Goal: Task Accomplishment & Management: Use online tool/utility

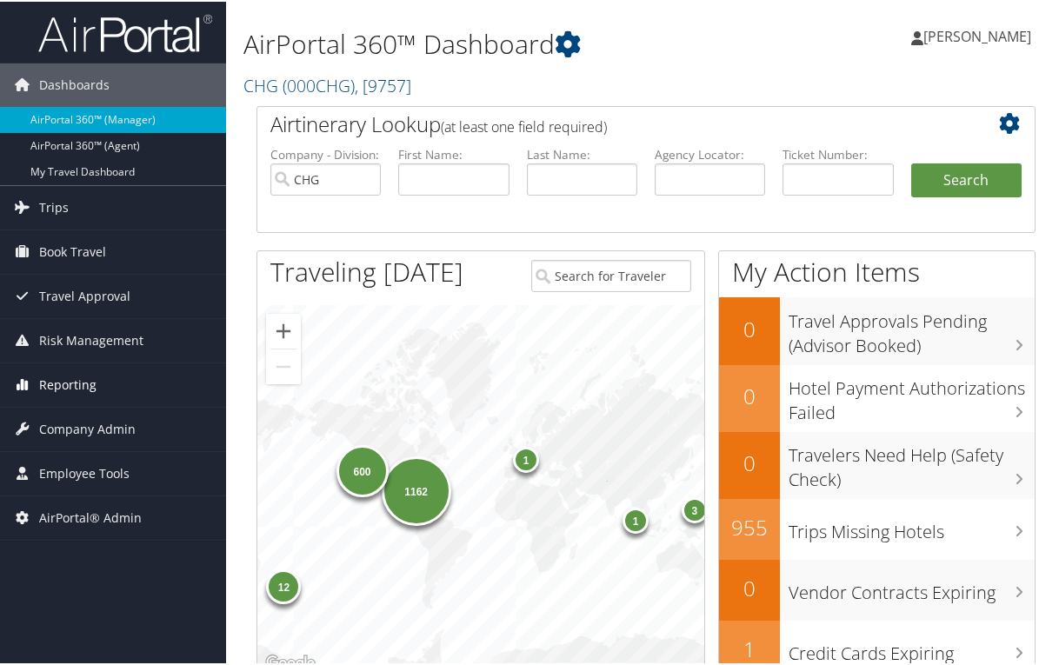
click at [63, 383] on span "Reporting" at bounding box center [67, 383] width 57 height 43
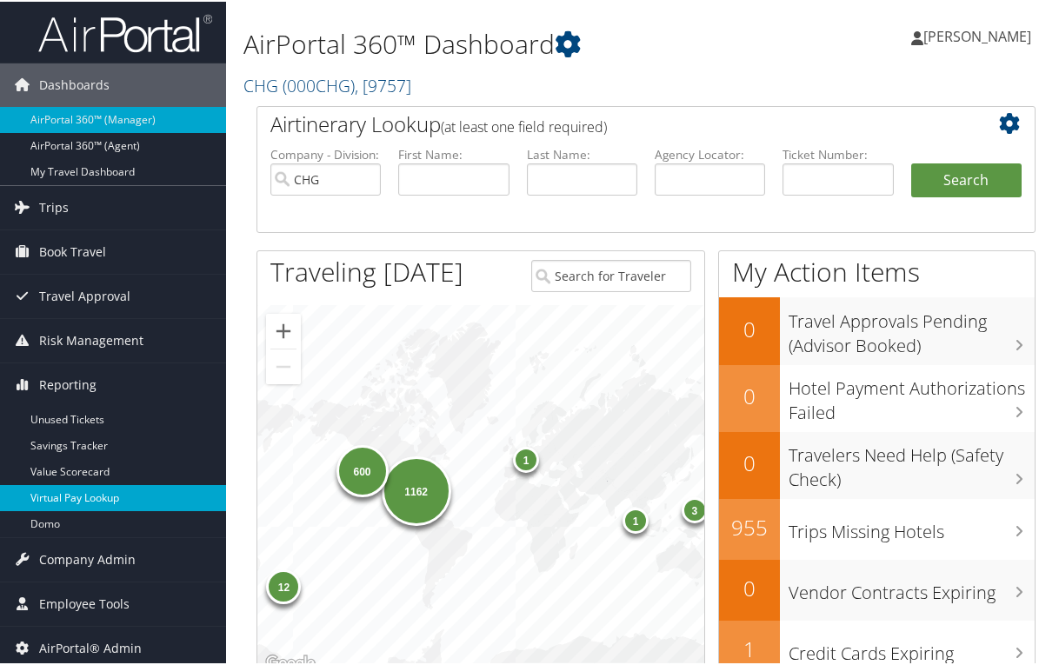
click at [79, 501] on link "Virtual Pay Lookup" at bounding box center [113, 496] width 226 height 26
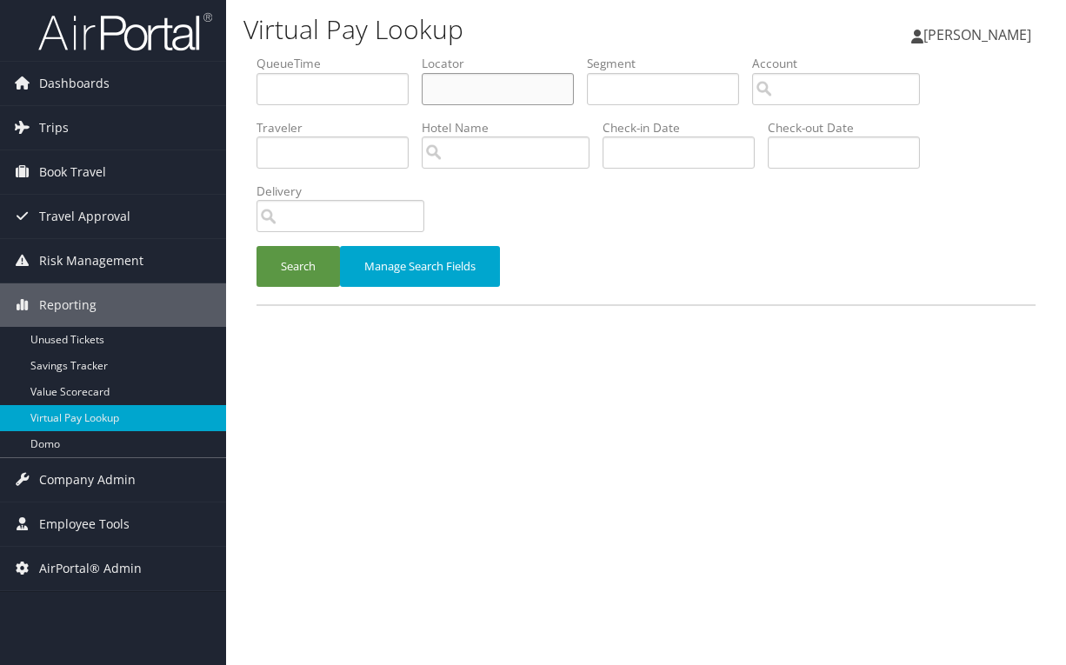
click at [470, 86] on input "text" at bounding box center [498, 89] width 152 height 32
type input "dgezmi"
click at [256, 246] on button "Search" at bounding box center [297, 266] width 83 height 41
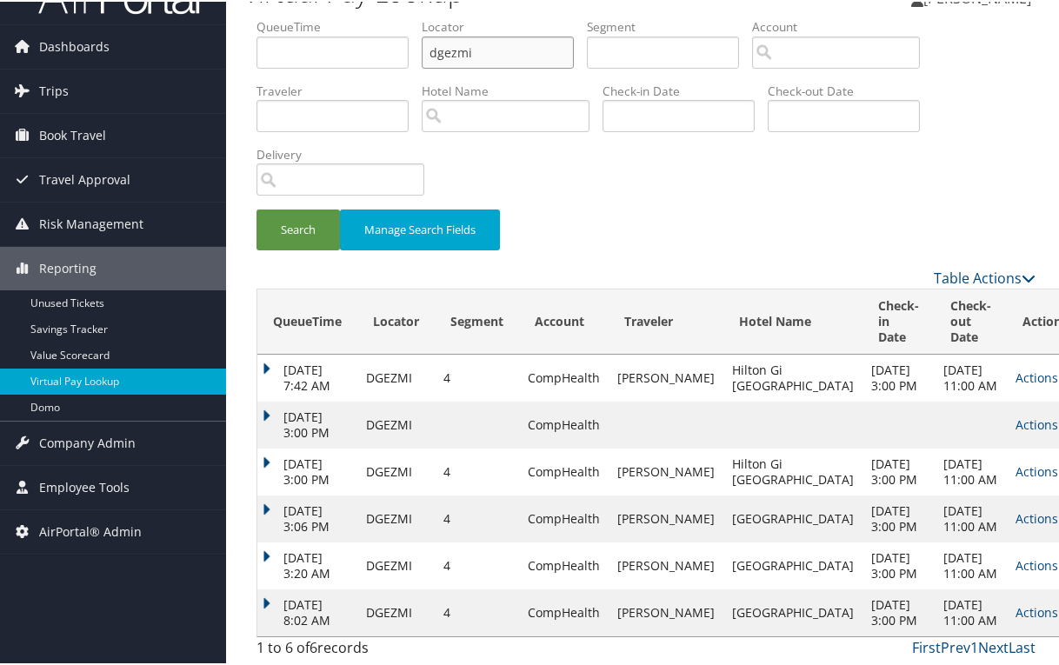
scroll to position [132, 0]
click at [1015, 608] on link "Actions" at bounding box center [1042, 610] width 55 height 17
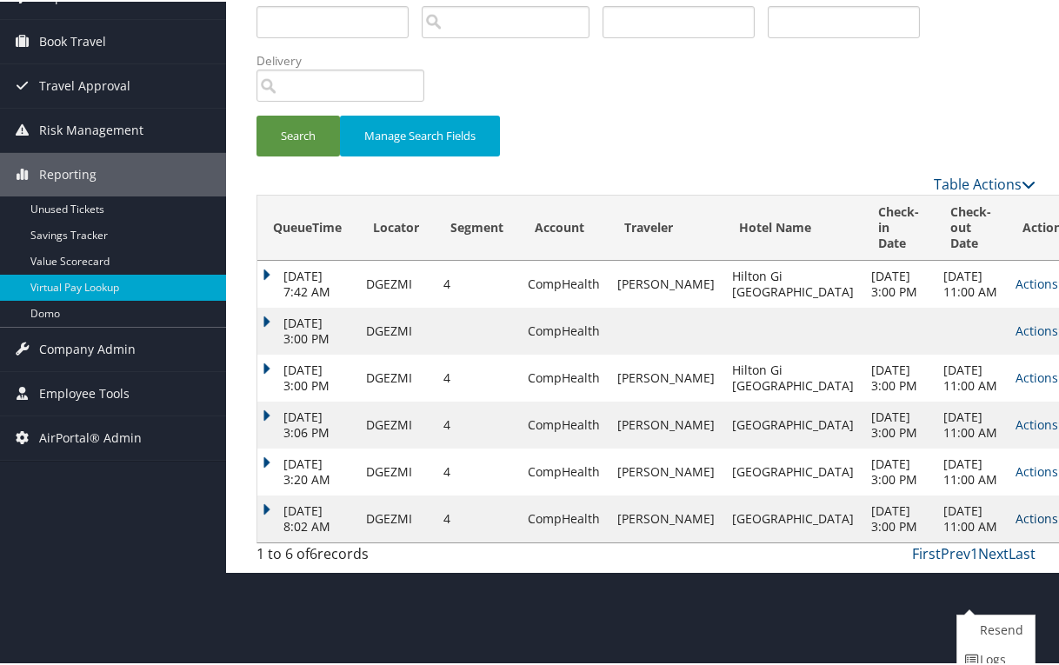
scroll to position [202, 0]
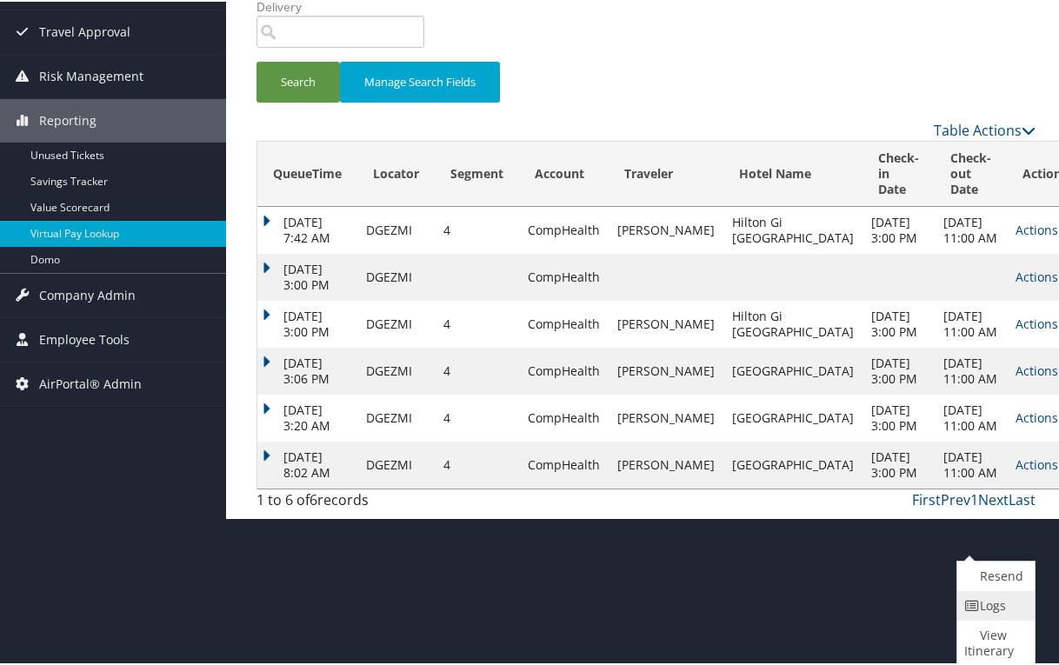
click at [1007, 604] on link "Logs" at bounding box center [993, 604] width 73 height 30
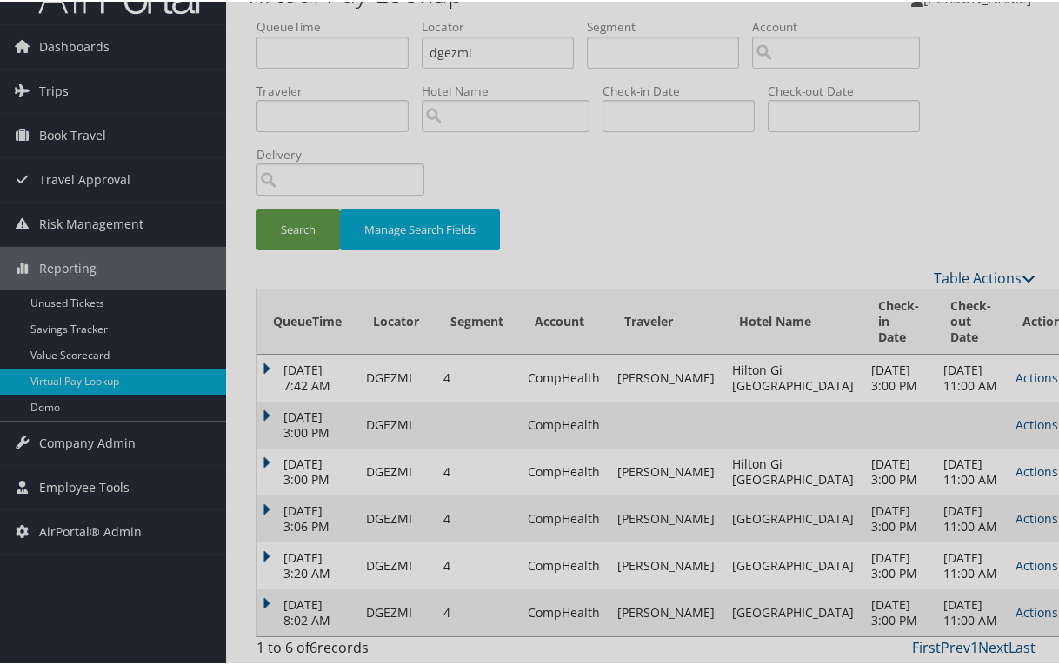
scroll to position [132, 0]
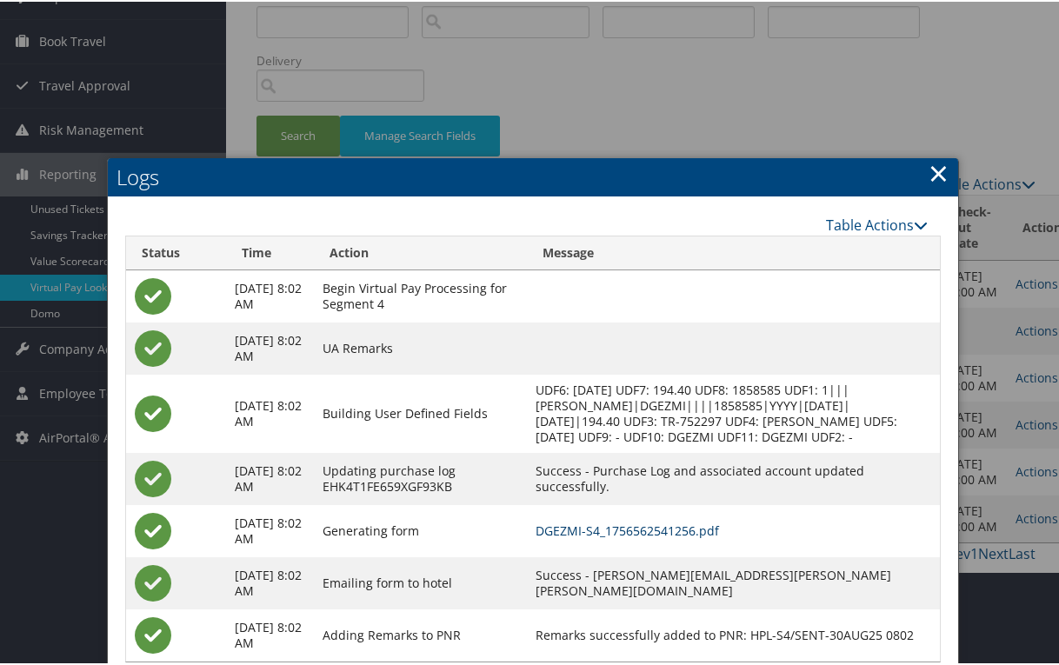
click at [656, 537] on link "DGEZMI-S4_1756562541256.pdf" at bounding box center [626, 529] width 183 height 17
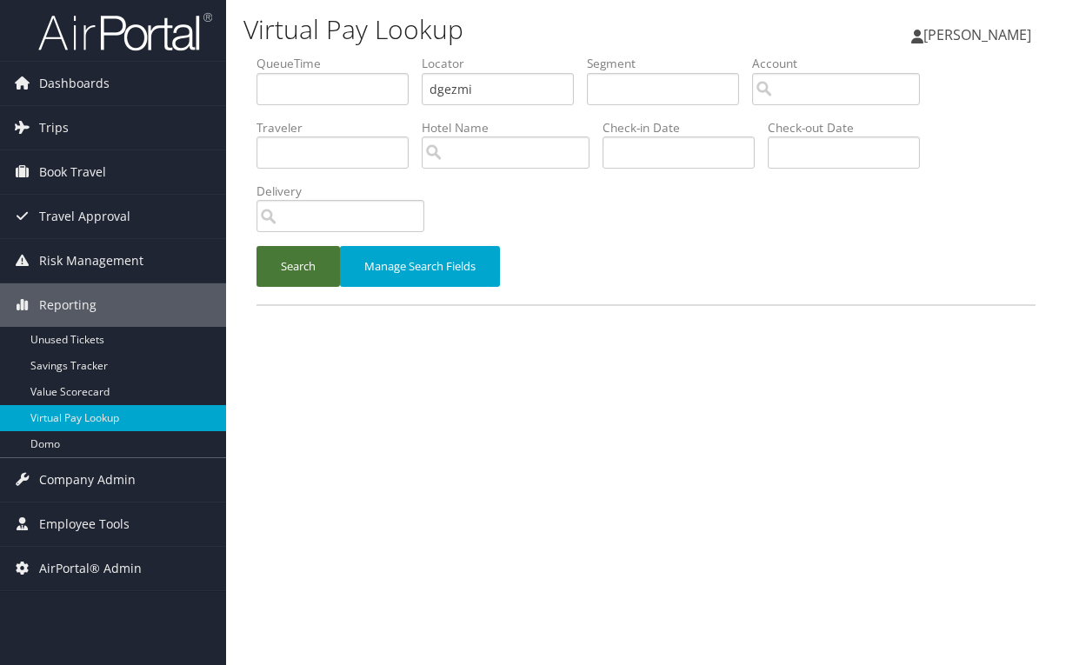
click at [316, 253] on button "Search" at bounding box center [297, 266] width 83 height 41
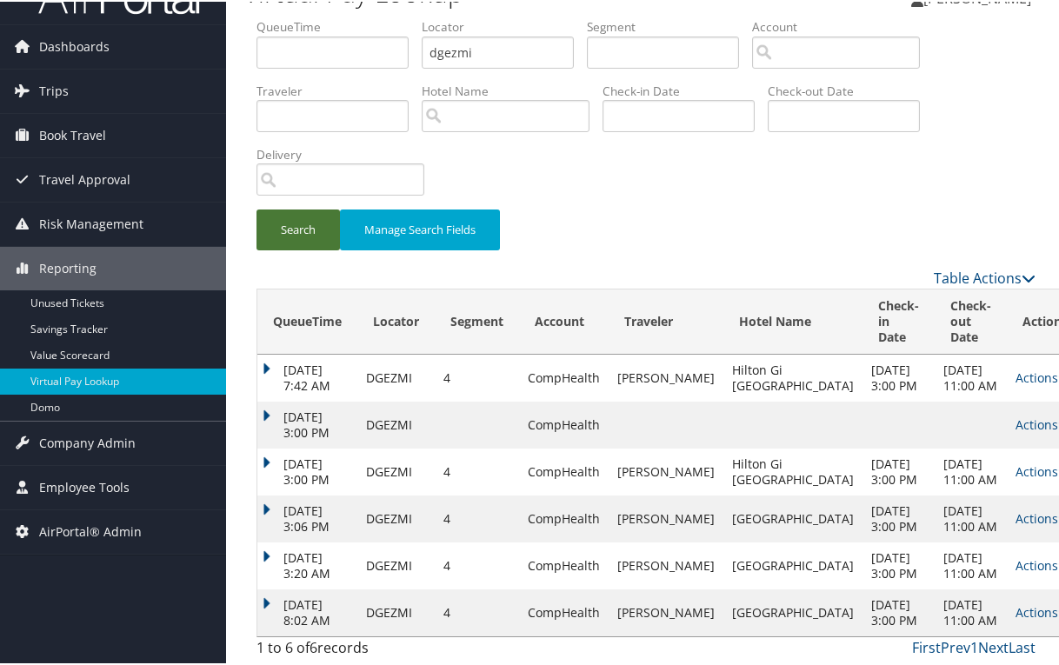
scroll to position [132, 0]
click at [1007, 592] on td "Actions Resend Logs View Itinerary" at bounding box center [1045, 611] width 76 height 47
click at [1015, 606] on link "Actions" at bounding box center [1042, 610] width 55 height 17
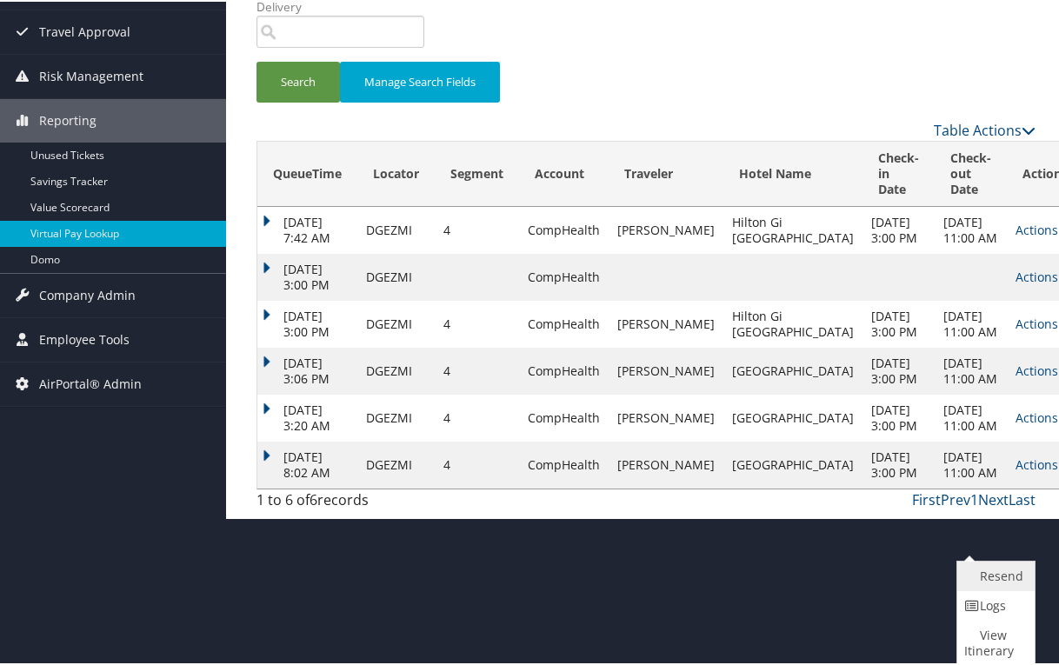
click at [987, 569] on link "Resend" at bounding box center [993, 575] width 73 height 30
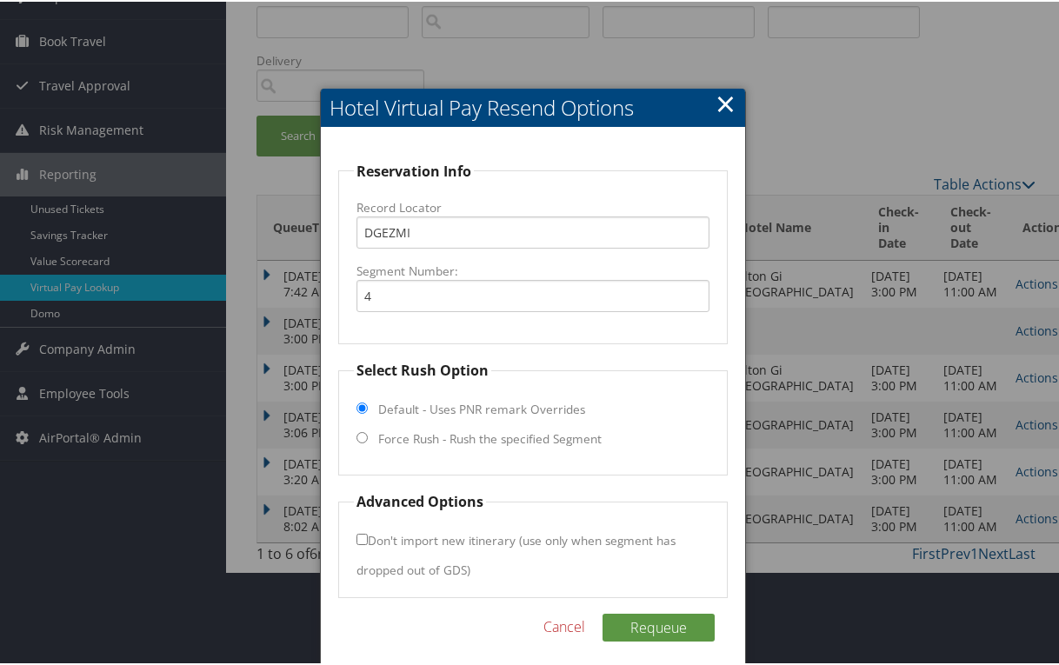
click at [347, 429] on fieldset "Select Rush Option Default - Uses PNR remark Overrides Force Rush - Rush the sp…" at bounding box center [532, 416] width 389 height 116
click at [362, 436] on input "Force Rush - Rush the specified Segment" at bounding box center [361, 435] width 11 height 11
radio input "true"
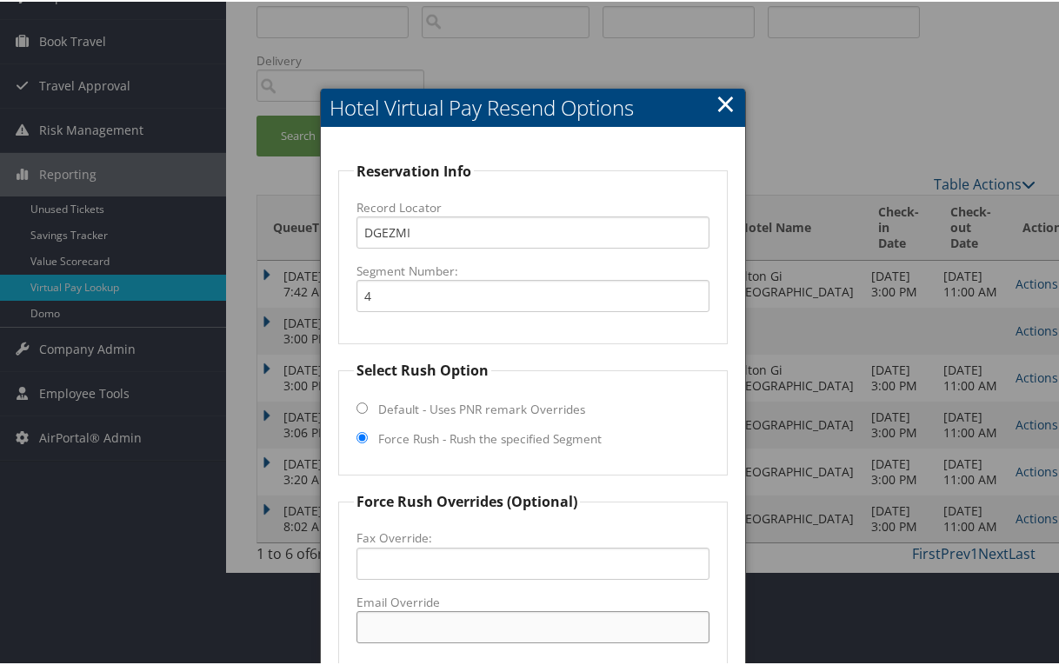
click at [422, 631] on input "Email Override" at bounding box center [532, 625] width 353 height 32
paste input "[PERSON_NAME][EMAIL_ADDRESS][DOMAIN_NAME]"
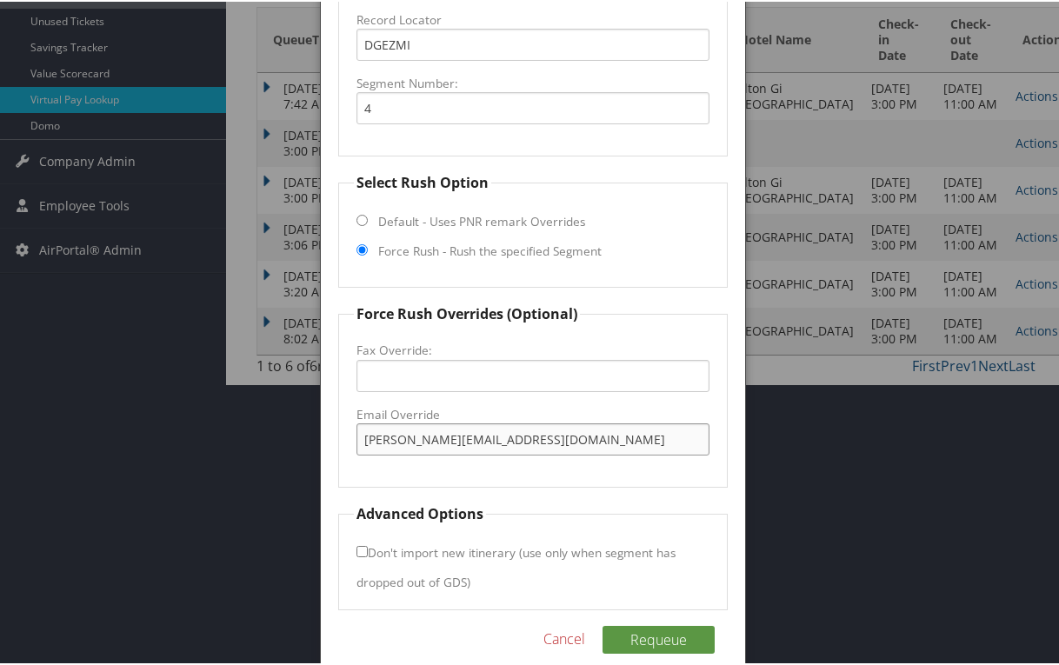
scroll to position [342, 0]
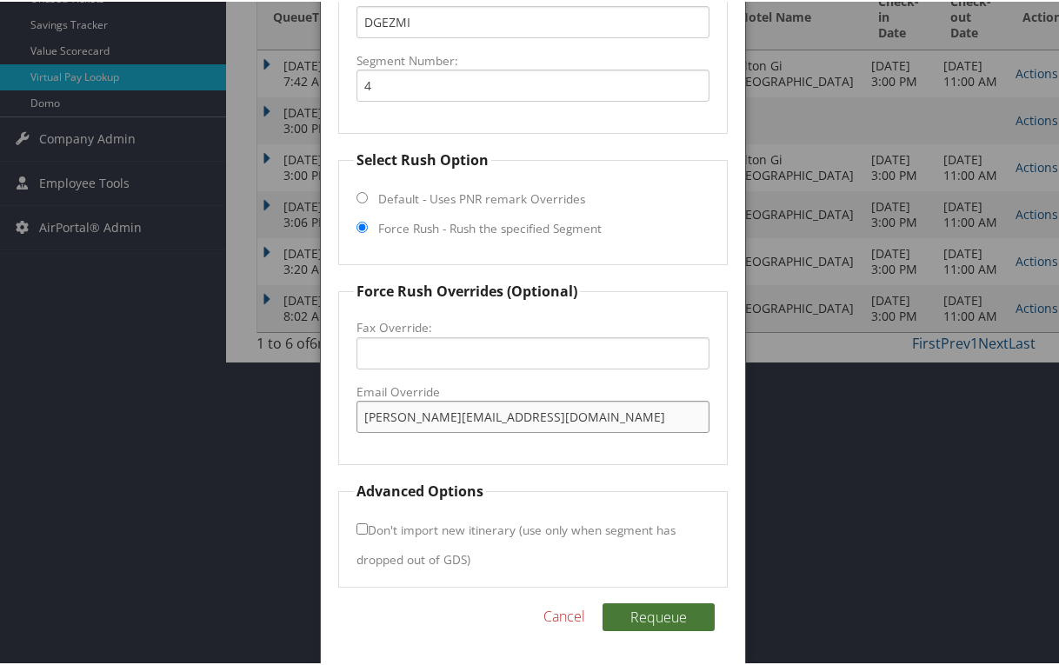
type input "[PERSON_NAME][EMAIL_ADDRESS][DOMAIN_NAME]"
click at [627, 623] on button "Requeue" at bounding box center [658, 616] width 112 height 28
click at [611, 484] on fieldset "Advanced Options Don't import new itinerary (use only when segment has dropped …" at bounding box center [532, 532] width 389 height 107
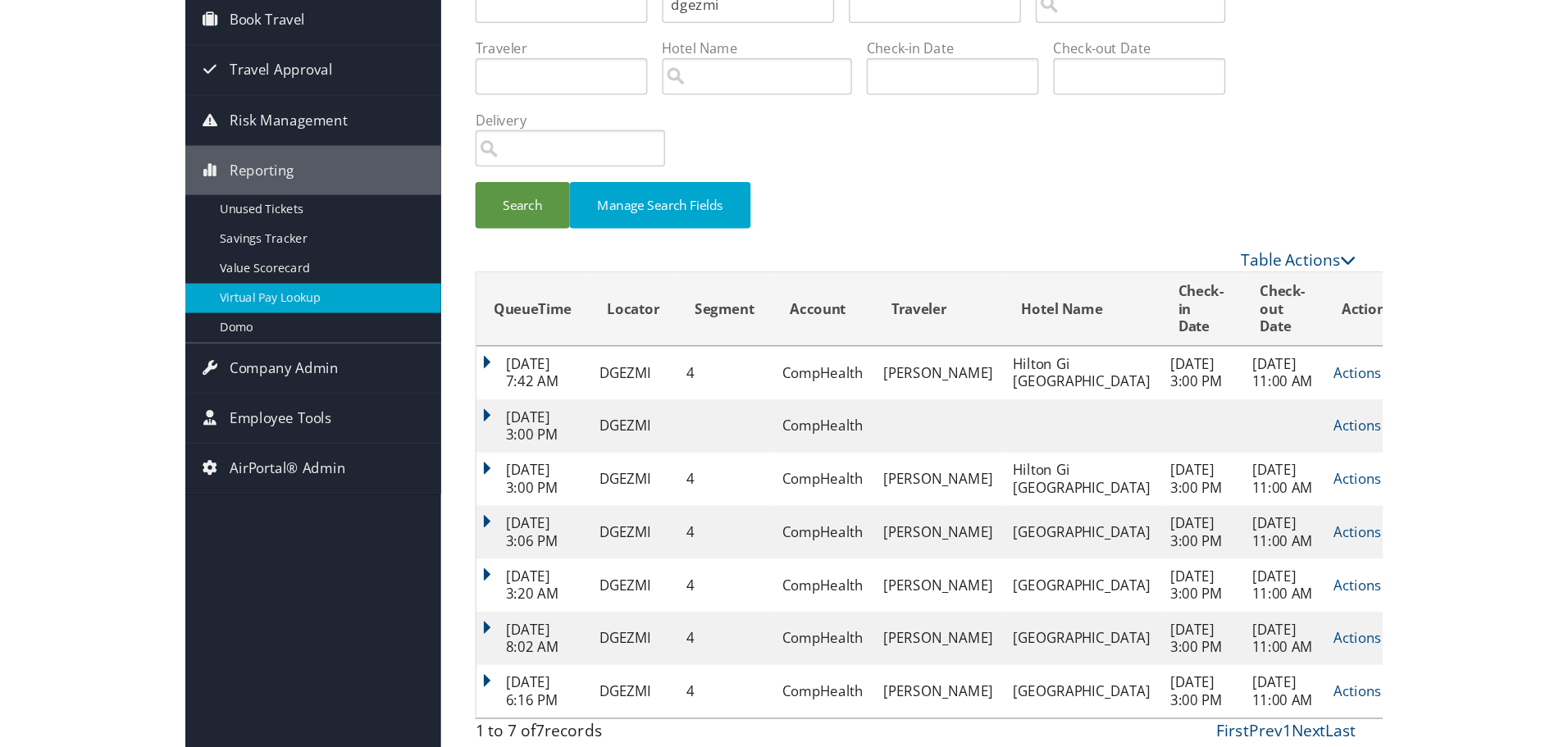
scroll to position [0, 0]
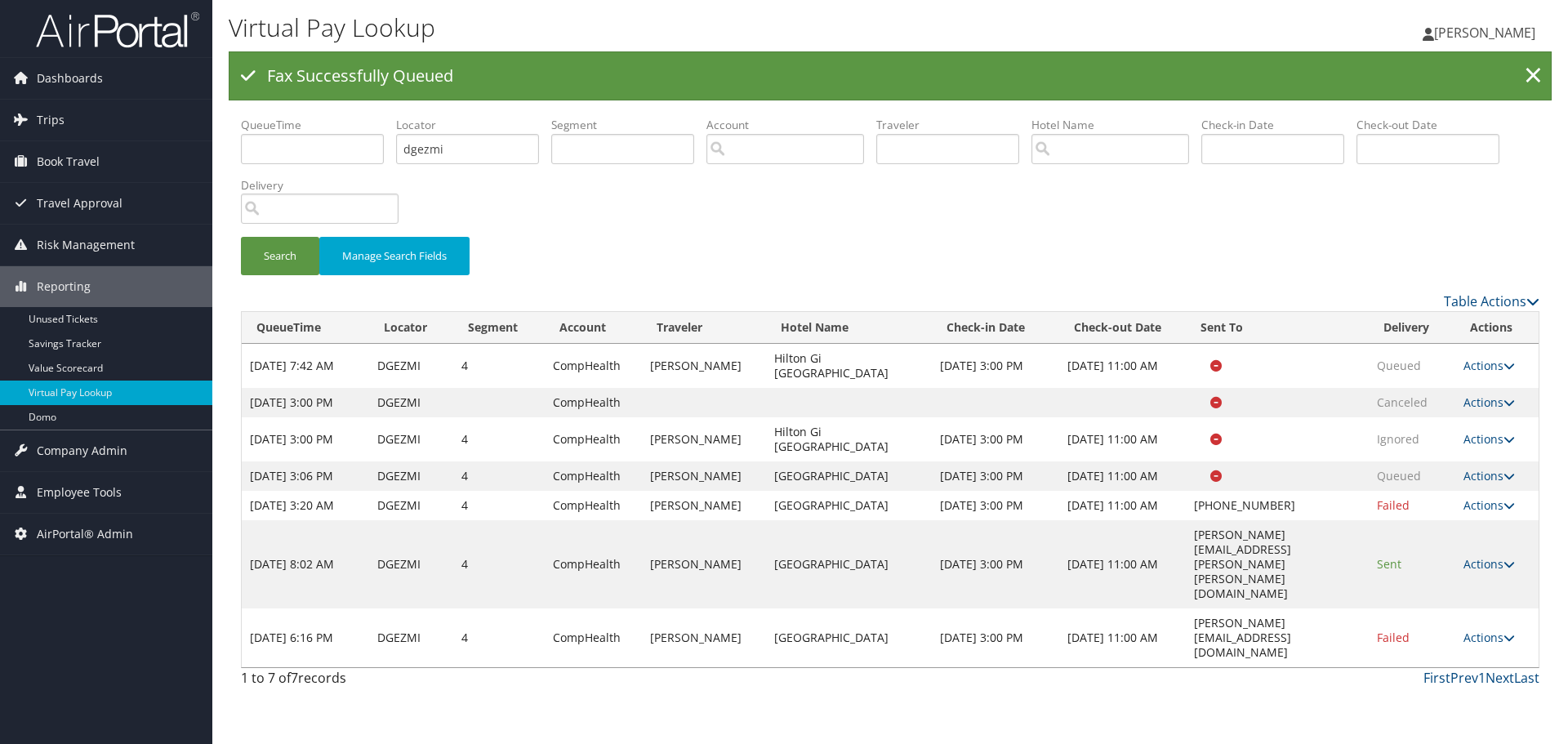
click at [1001, 624] on div "Virtual Pay Lookup [PERSON_NAME] [PERSON_NAME] My Settings Travel Agency Contac…" at bounding box center [890, 372] width 1356 height 744
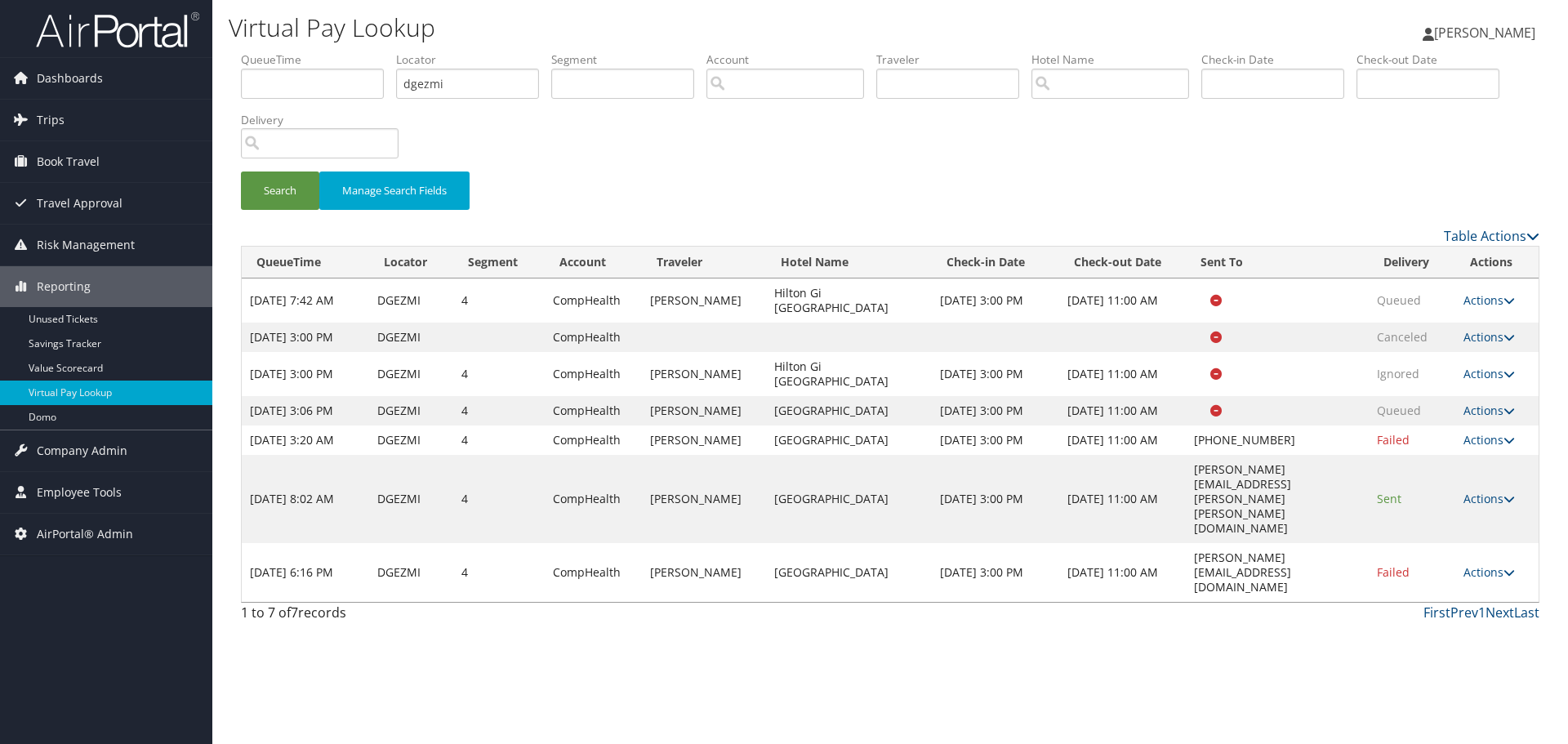
drag, startPoint x: 1332, startPoint y: 567, endPoint x: 1160, endPoint y: 567, distance: 172.0
click at [1001, 567] on tr "[DATE] 6:16 PM DGEZMI 4 CompHealth BARAYAN [PERSON_NAME][GEOGRAPHIC_DATA] [DATE…" at bounding box center [890, 572] width 1296 height 59
copy tr "[PERSON_NAME][EMAIL_ADDRESS][DOMAIN_NAME]"
click at [1001, 506] on link "Actions" at bounding box center [1489, 498] width 52 height 16
click at [1001, 549] on link "Resend" at bounding box center [1460, 545] width 103 height 28
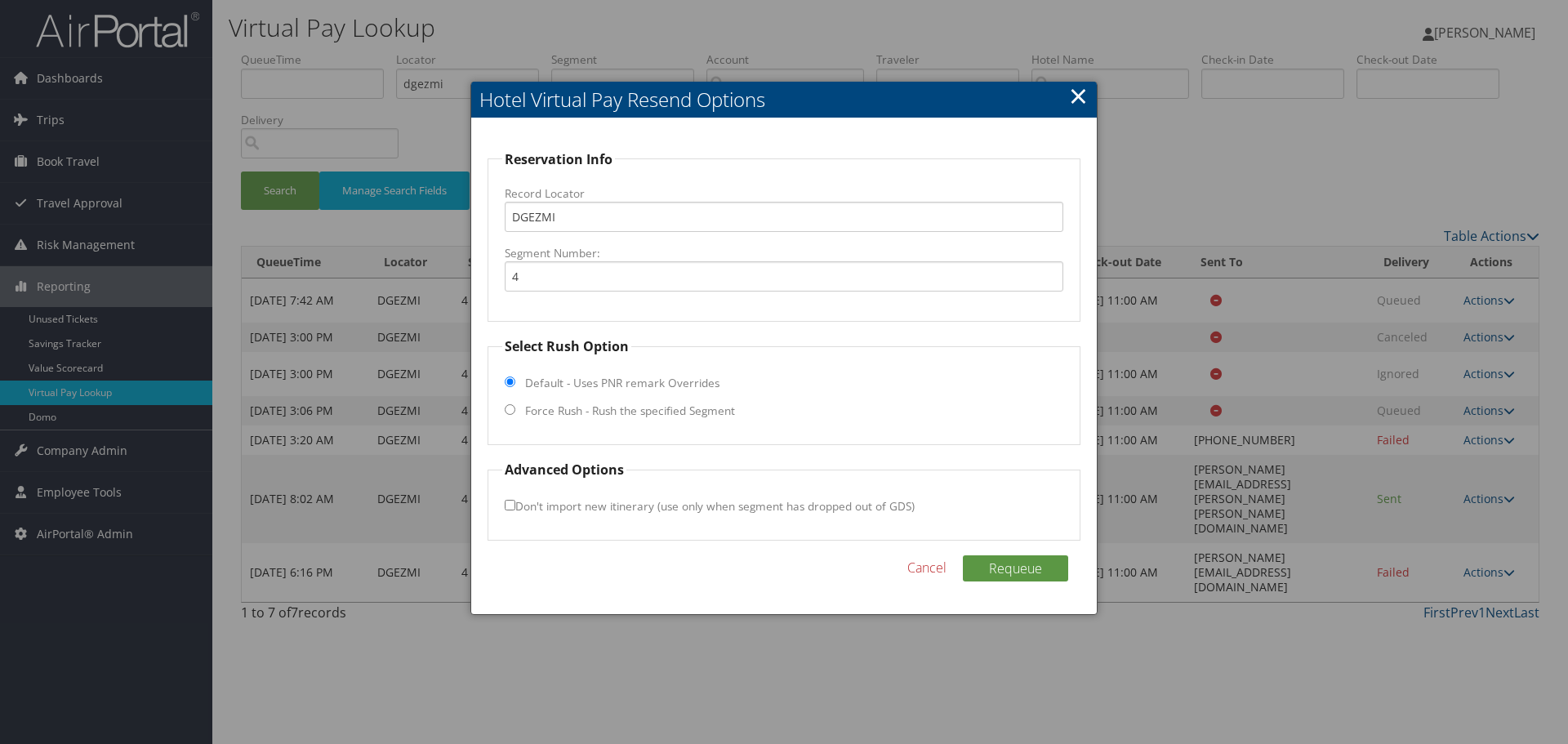
click at [513, 411] on input "Force Rush - Rush the specified Segment" at bounding box center [509, 409] width 10 height 10
radio input "true"
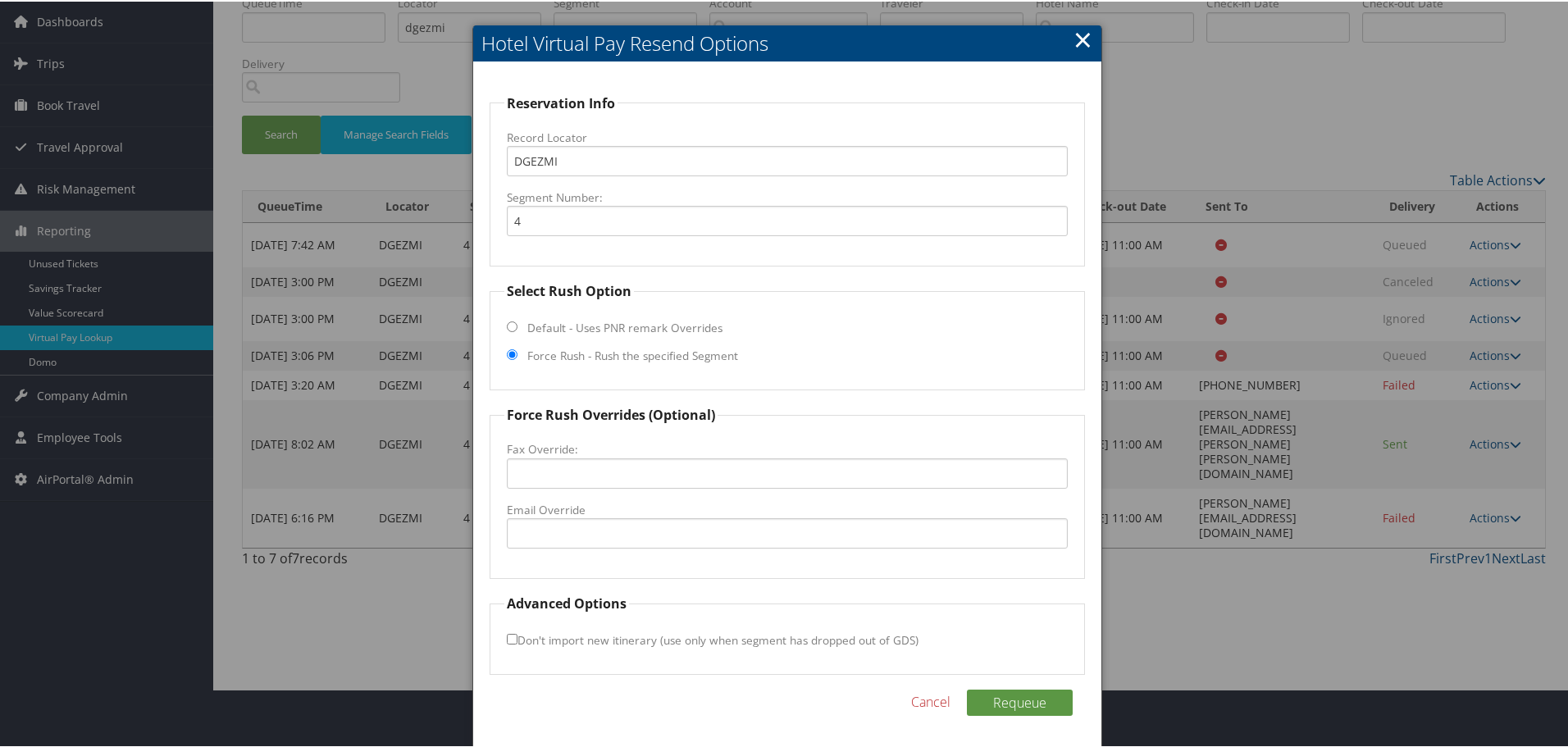
scroll to position [59, 0]
click at [569, 523] on input "Email Override" at bounding box center [787, 531] width 561 height 30
paste input "[PERSON_NAME][EMAIL_ADDRESS][DOMAIN_NAME]"
type input "[PERSON_NAME][EMAIL_ADDRESS][DOMAIN_NAME]"
click at [615, 568] on fieldset "Force Rush Overrides (Optional) Fax Override: Email Override [PERSON_NAME][EMAI…" at bounding box center [787, 490] width 595 height 174
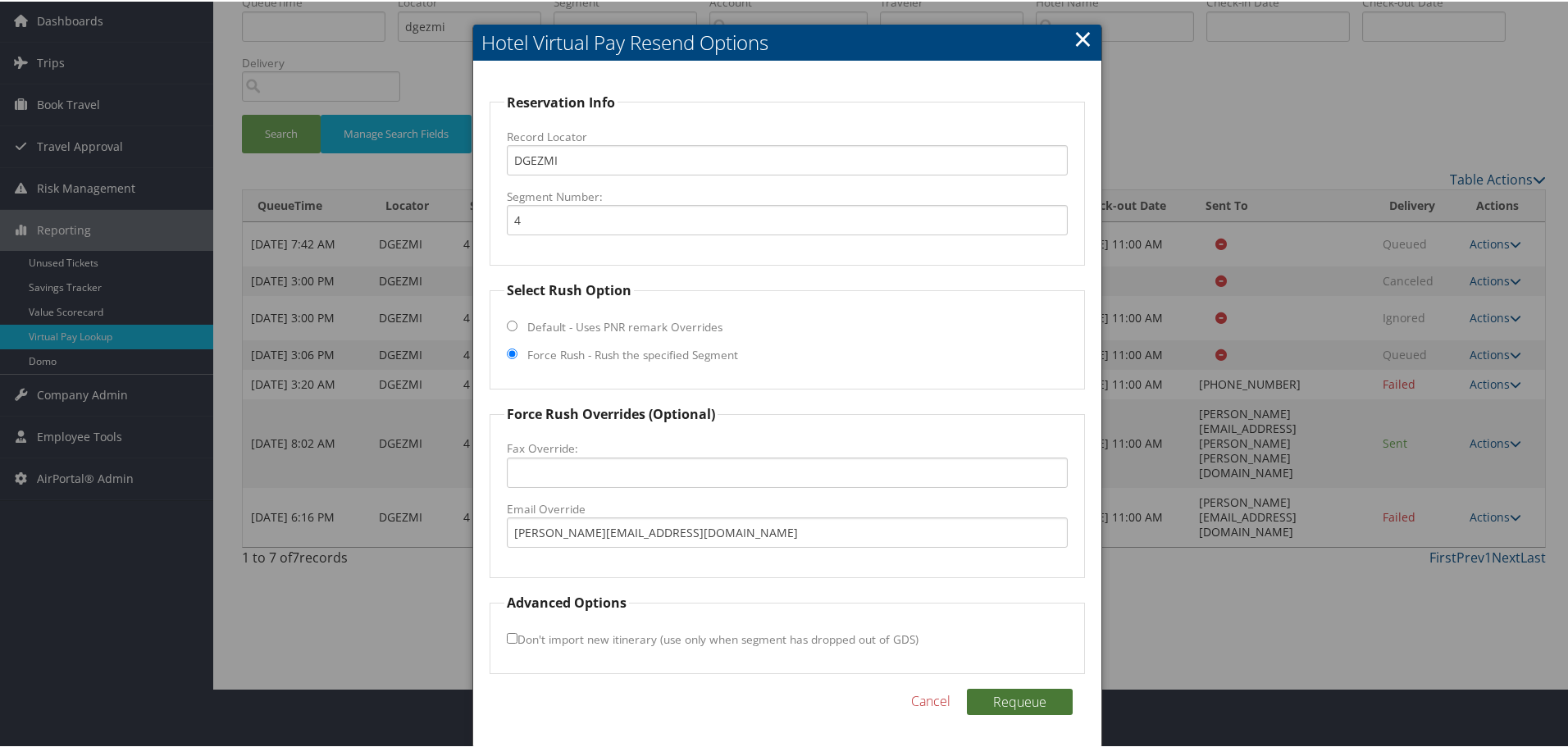
click at [1005, 626] on button "Requeue" at bounding box center [1020, 700] width 106 height 26
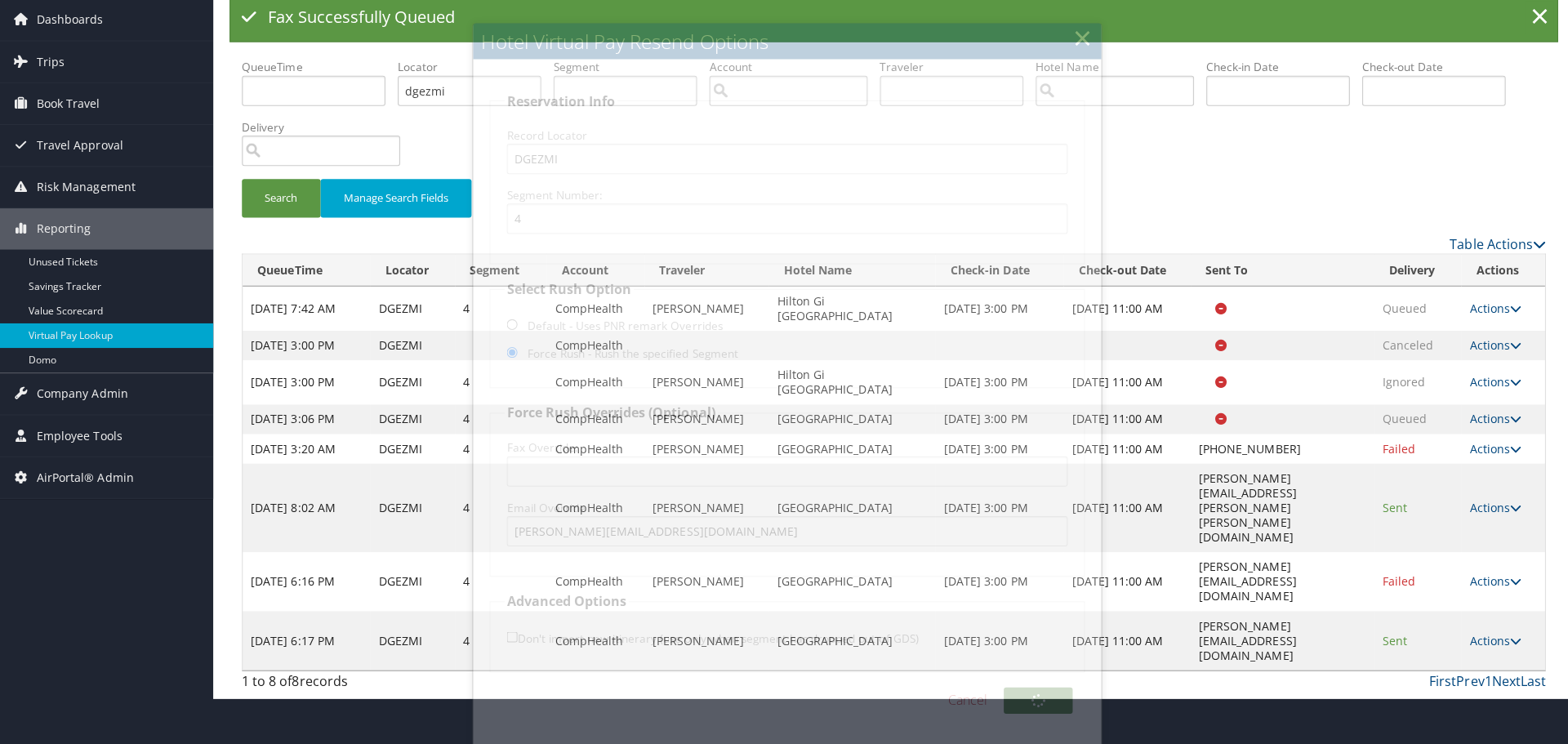
scroll to position [0, 0]
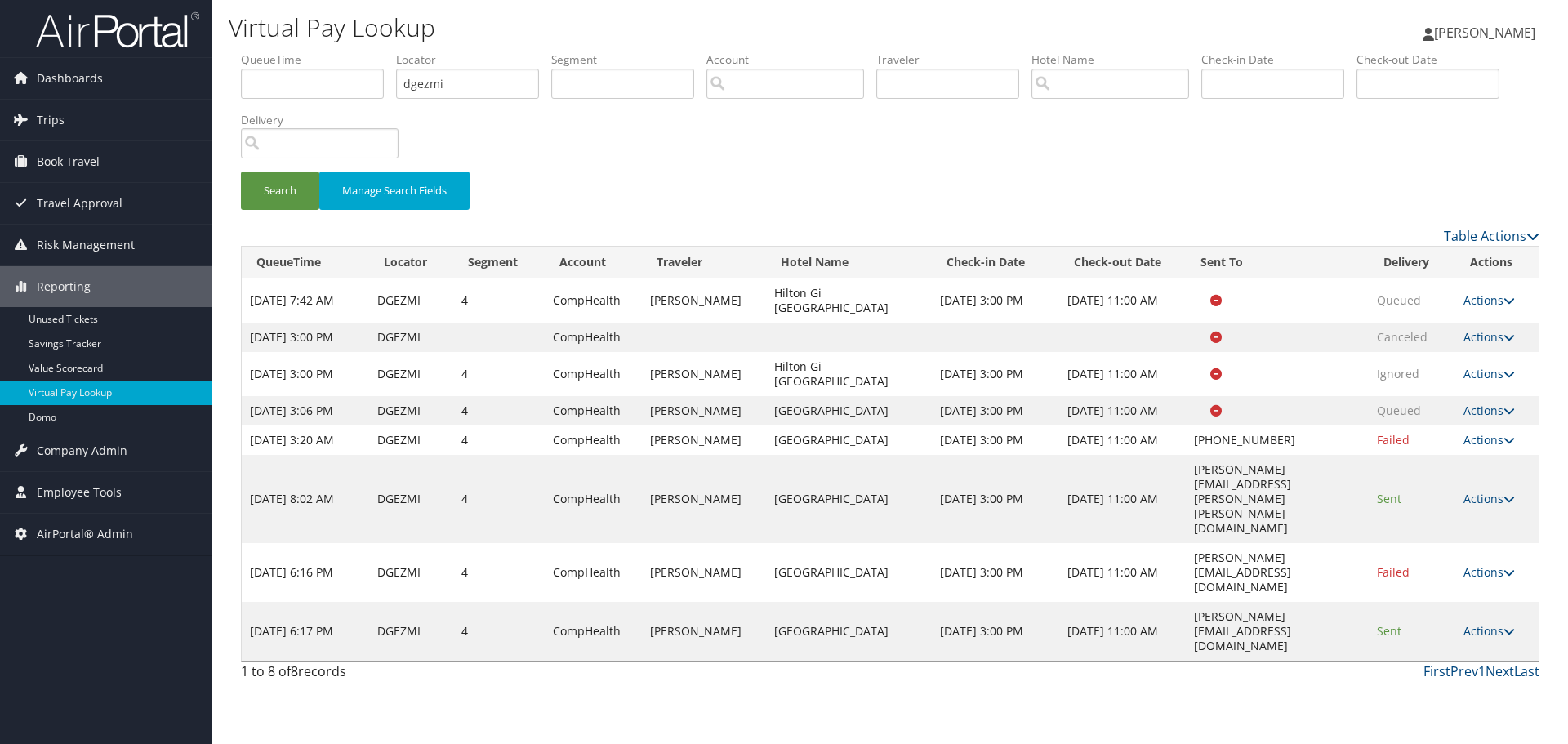
click at [1000, 624] on div "Virtual Pay Lookup [PERSON_NAME] [PERSON_NAME] My Settings Travel Agency Contac…" at bounding box center [890, 372] width 1356 height 744
click at [824, 184] on div "Search Manage Search Fields" at bounding box center [890, 199] width 1323 height 54
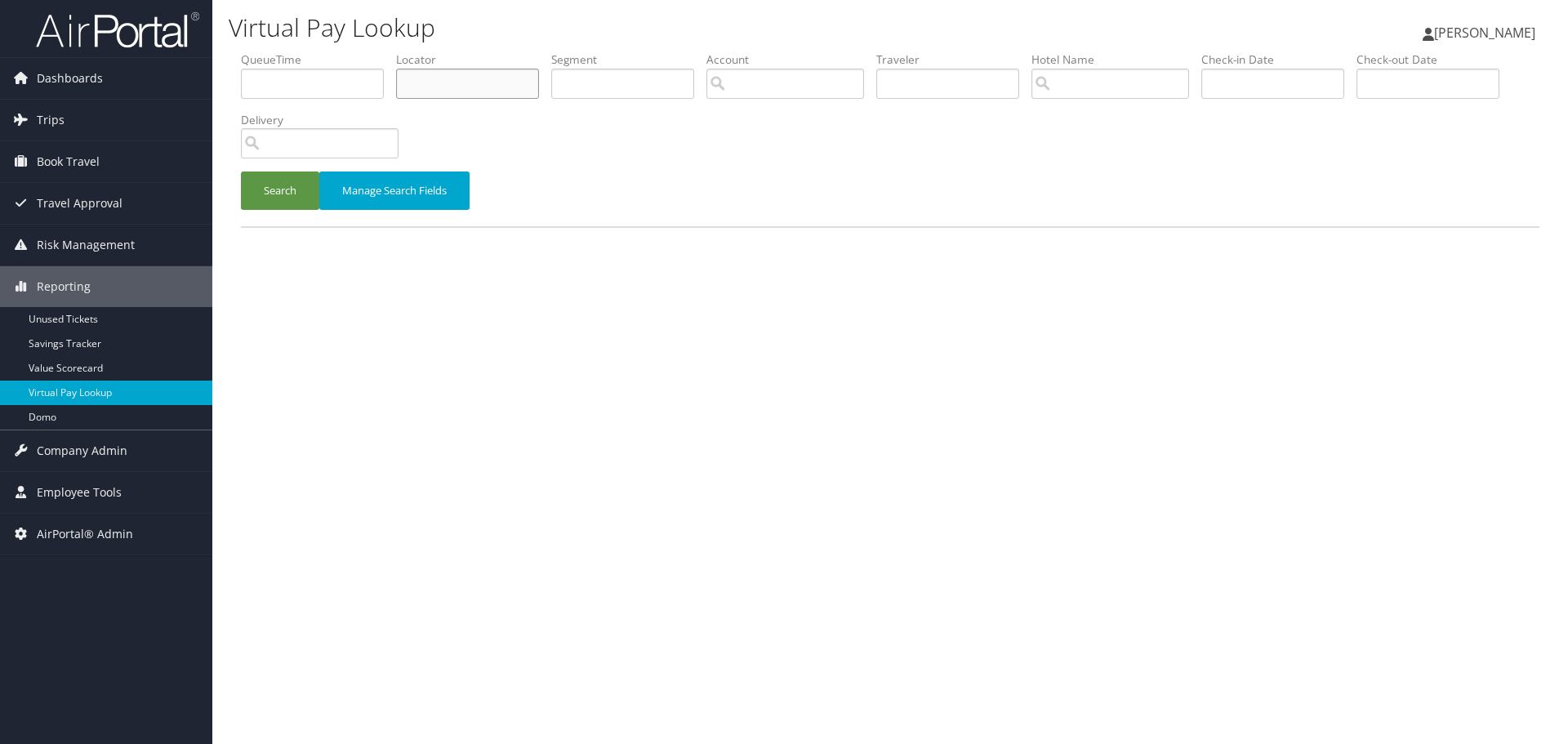
click at [446, 85] on input "text" at bounding box center [468, 84] width 143 height 30
type input "dgezmi"
click at [241, 172] on button "Search" at bounding box center [279, 191] width 78 height 39
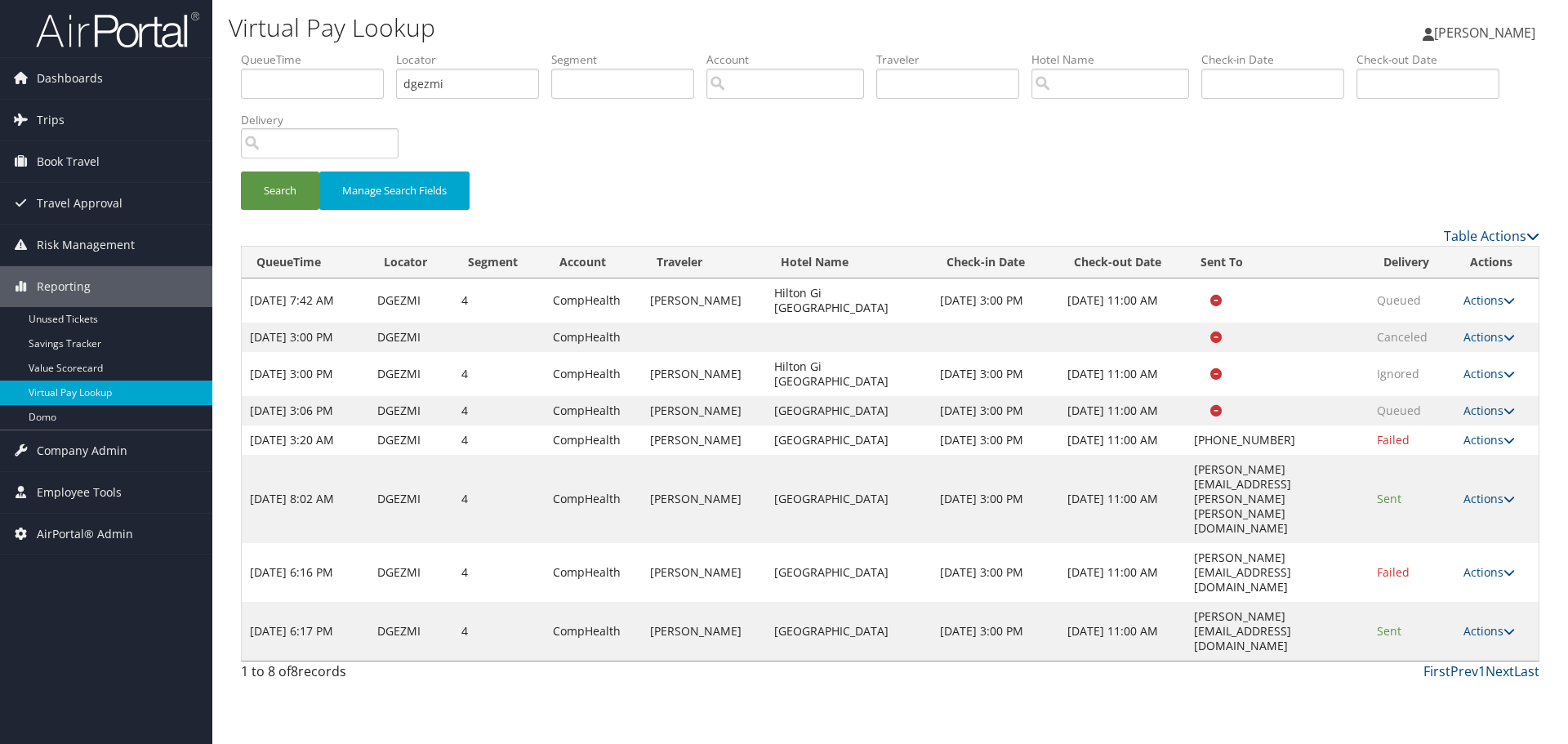
click at [589, 160] on div "Search Manage Search Fields" at bounding box center [890, 139] width 1323 height 175
